Goal: Find specific page/section: Find specific page/section

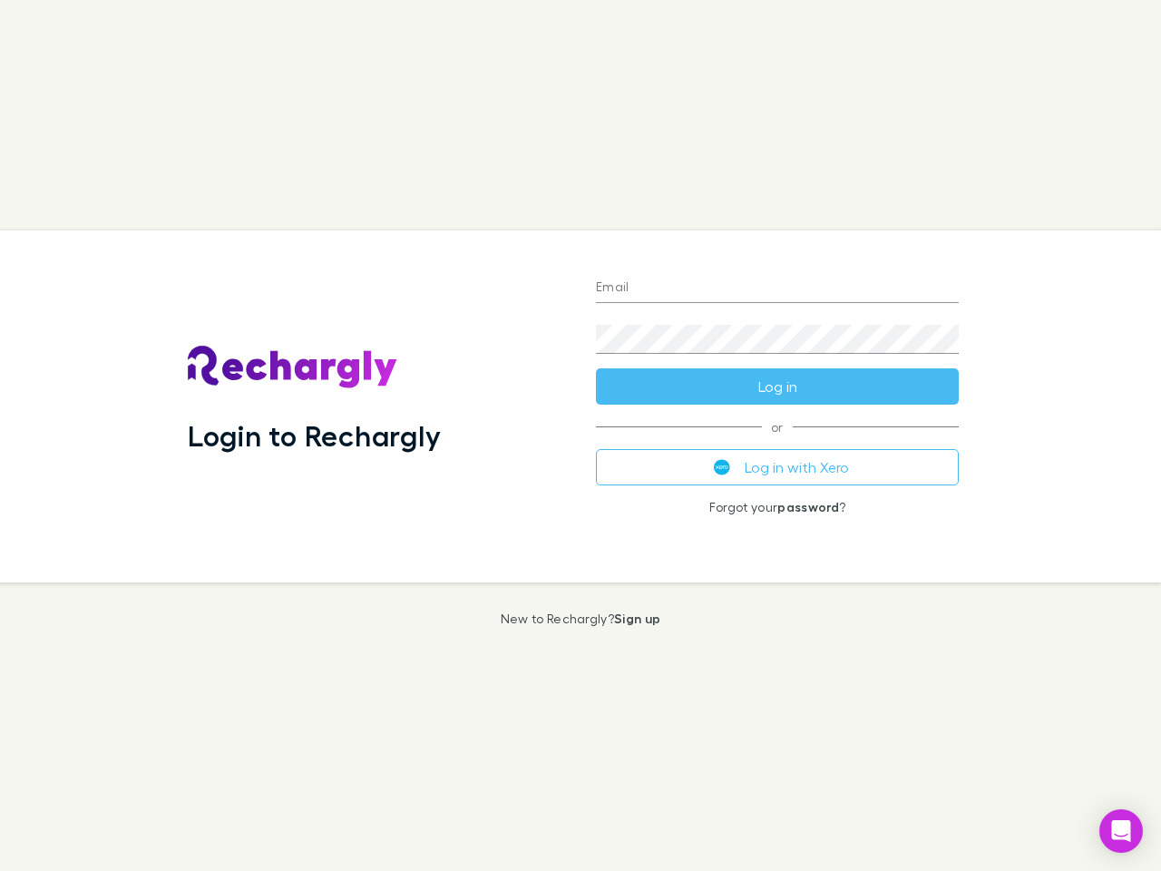
click at [581, 436] on div "Login to Rechargly" at bounding box center [377, 406] width 408 height 352
click at [778, 289] on input "Email" at bounding box center [777, 288] width 363 height 29
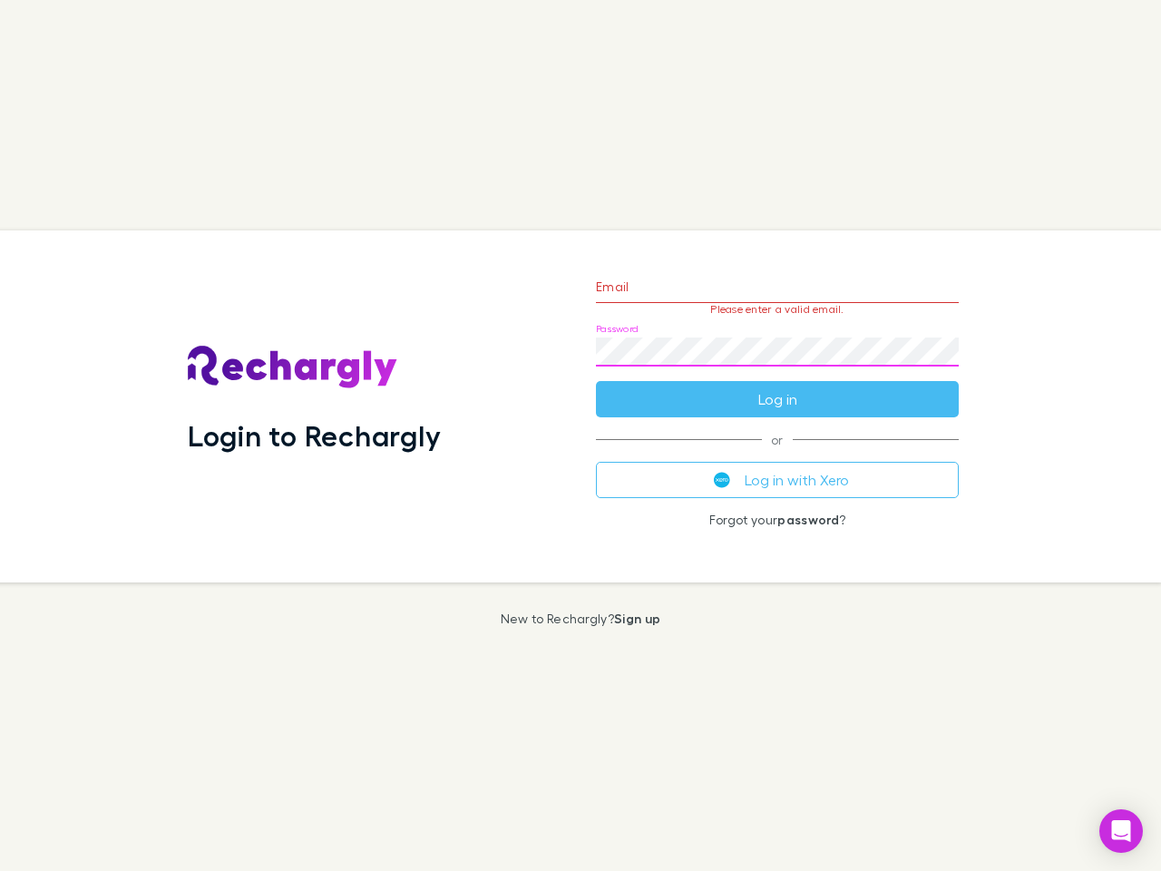
click at [778, 387] on form "Email Please enter a valid email. Password Log in" at bounding box center [777, 339] width 363 height 158
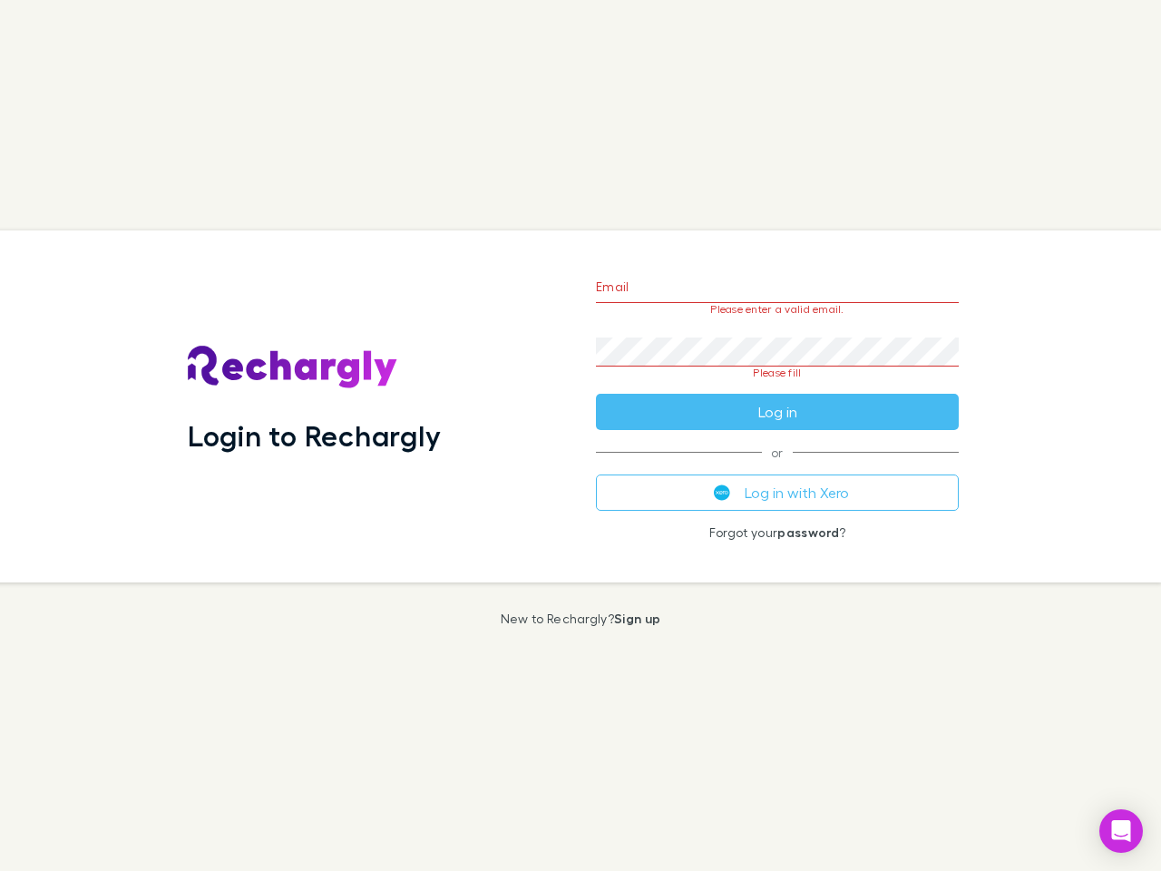
click at [778, 467] on div "Email Please enter a valid email. Password Please fill Log in or Log in with Xe…" at bounding box center [778, 406] width 392 height 352
click at [1122, 831] on icon "Open Intercom Messenger" at bounding box center [1121, 831] width 19 height 22
